Goal: Find specific page/section: Find specific page/section

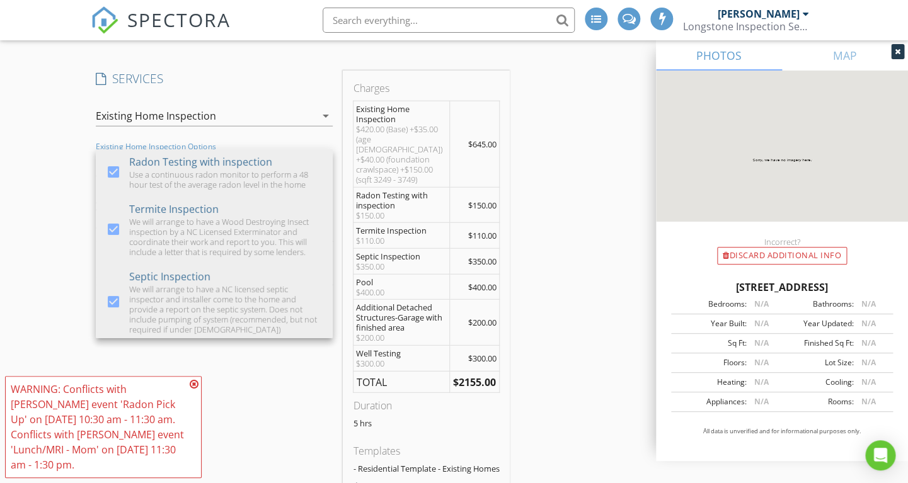
scroll to position [365, 0]
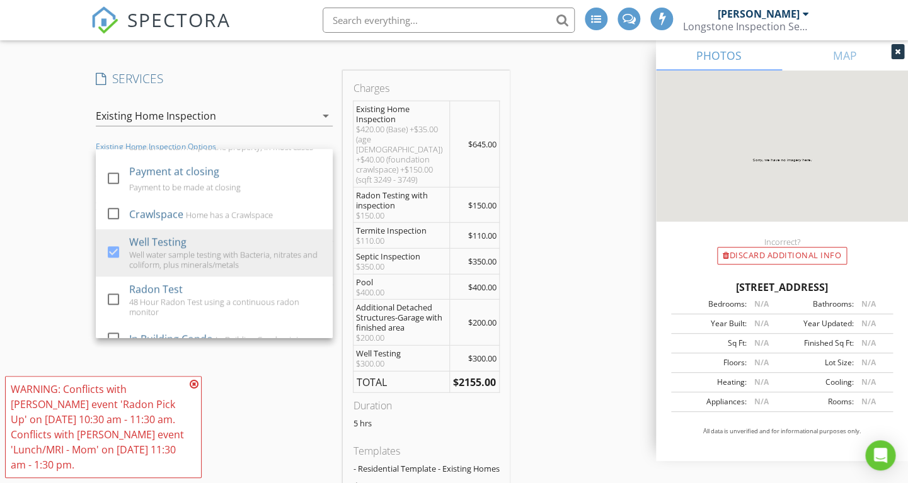
click at [2, 127] on div "New Inspection INSPECTOR(S) check_box Lee Langston PRIMARY Lee Langston arrow_d…" at bounding box center [454, 335] width 908 height 2792
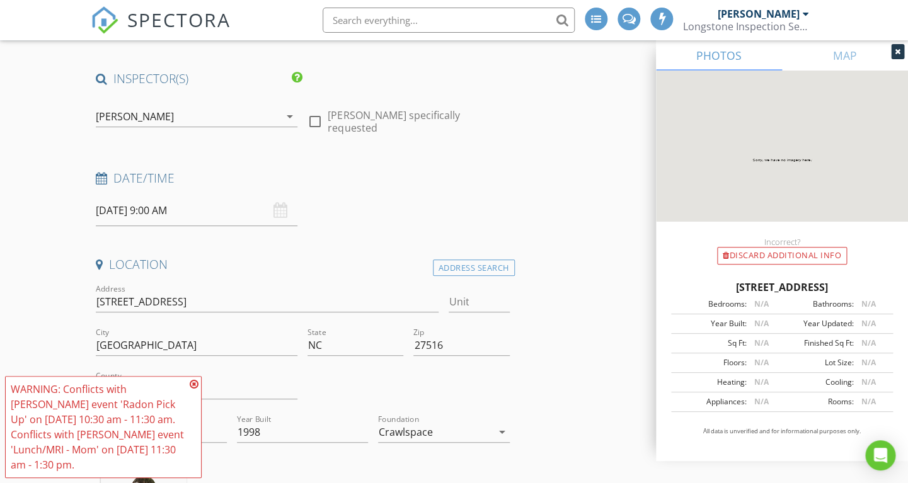
scroll to position [0, 0]
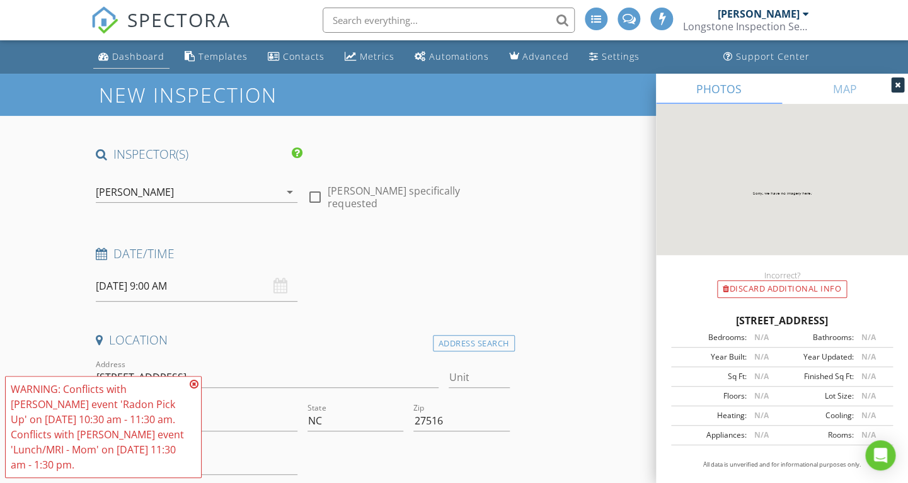
click at [131, 56] on div "Dashboard" at bounding box center [138, 56] width 52 height 12
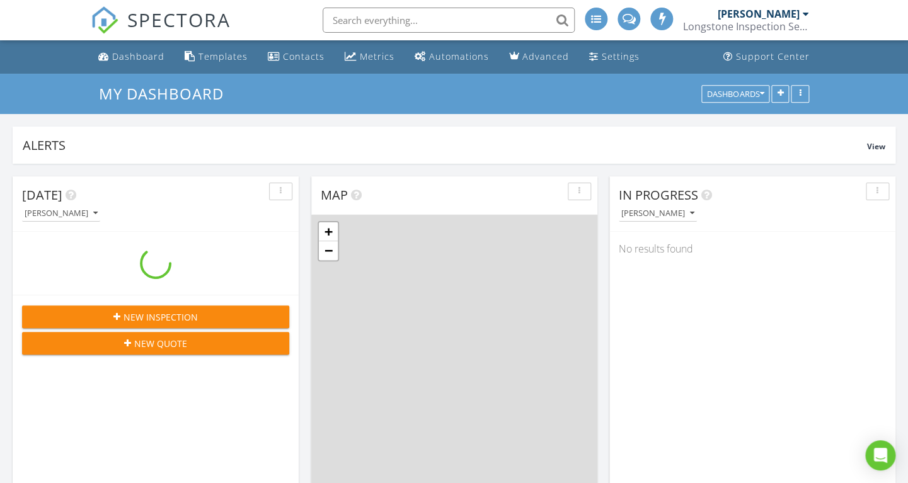
scroll to position [1148, 908]
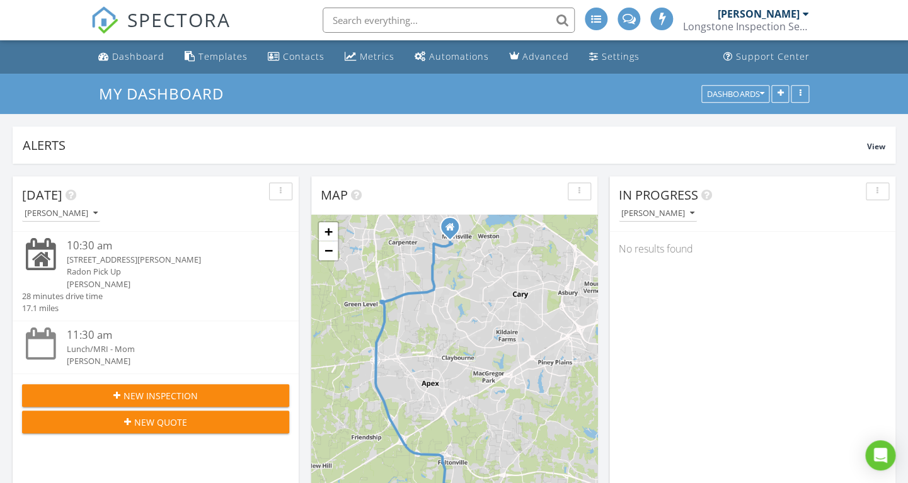
click at [408, 23] on input "text" at bounding box center [449, 20] width 252 height 25
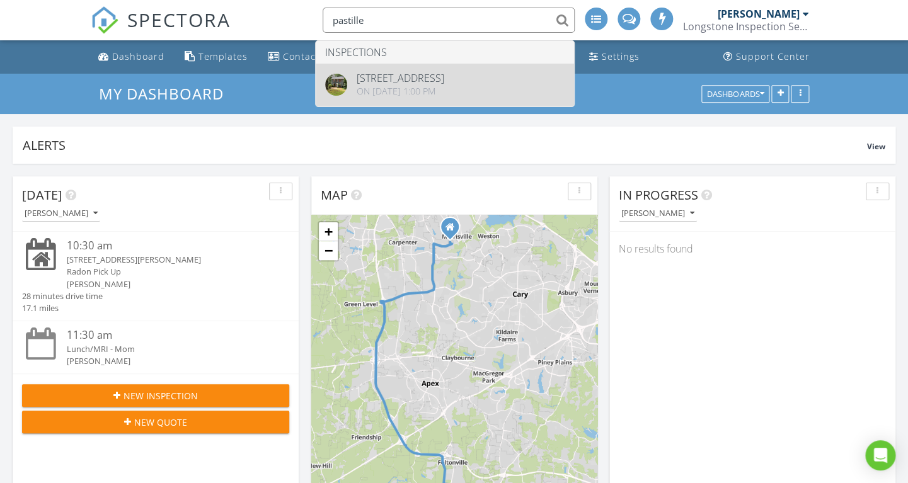
type input "pastille"
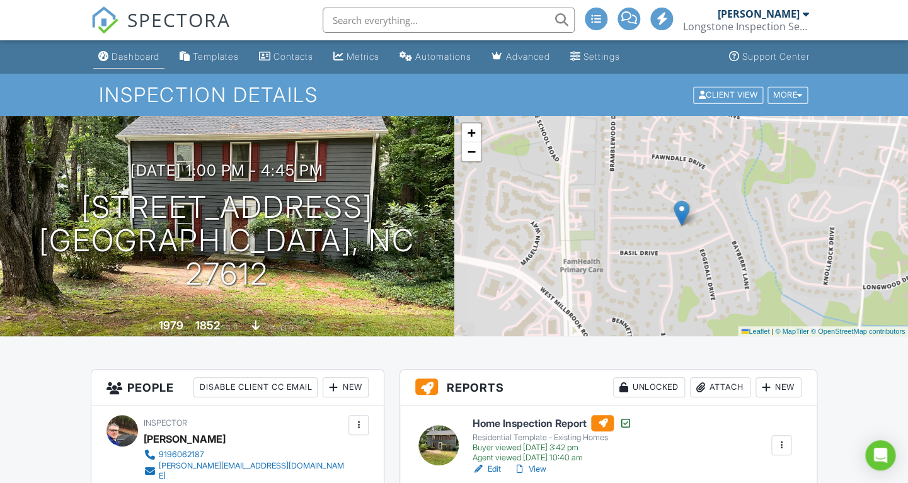
click at [123, 61] on div "Dashboard" at bounding box center [136, 56] width 48 height 11
